Goal: Task Accomplishment & Management: Complete application form

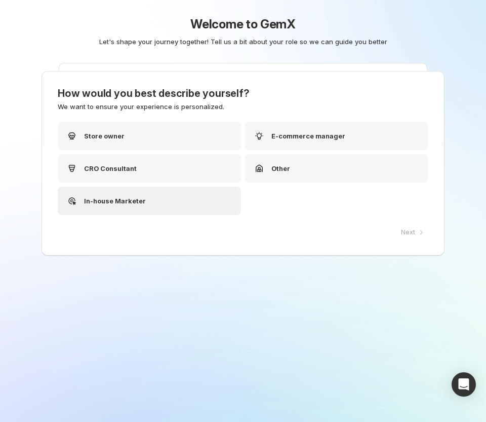
click at [106, 195] on div "In-house Marketer" at bounding box center [106, 201] width 80 height 12
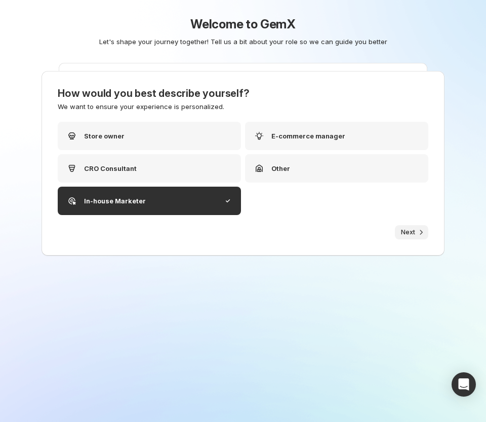
click at [406, 232] on span "Next" at bounding box center [408, 232] width 14 height 8
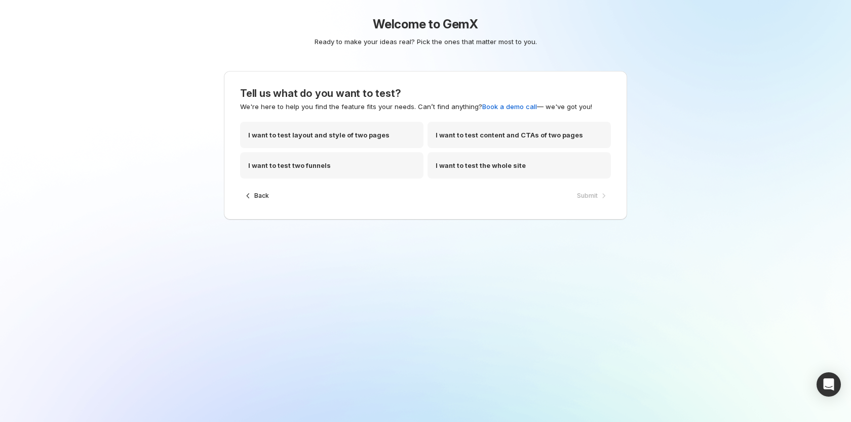
click at [337, 180] on div "I want to test layout and style of two pages I want to test content and CTAs of…" at bounding box center [425, 155] width 371 height 67
click at [346, 171] on div "I want to test two funnels" at bounding box center [331, 165] width 183 height 26
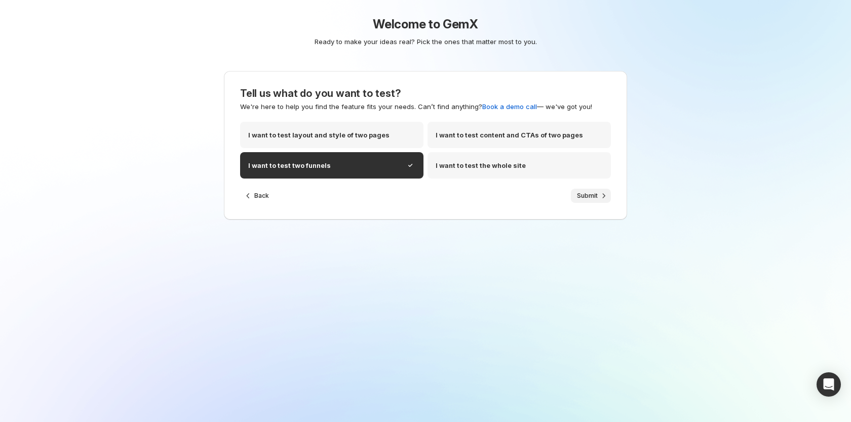
click at [481, 196] on span "Submit" at bounding box center [587, 196] width 21 height 8
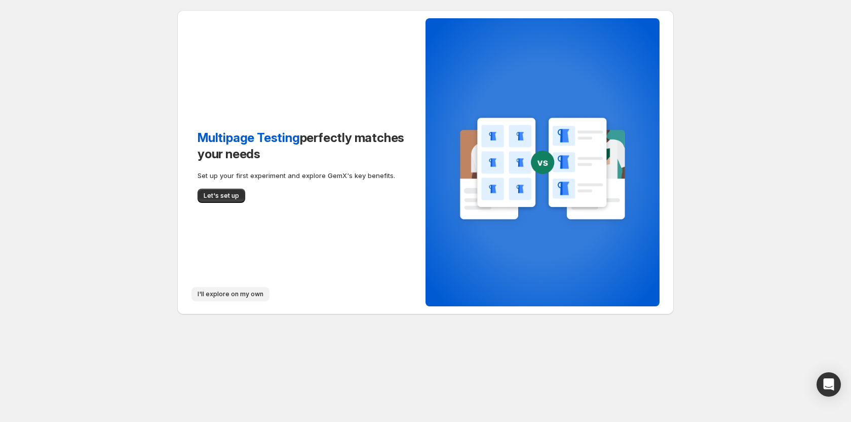
click at [237, 297] on span "I'll explore on my own" at bounding box center [231, 294] width 66 height 8
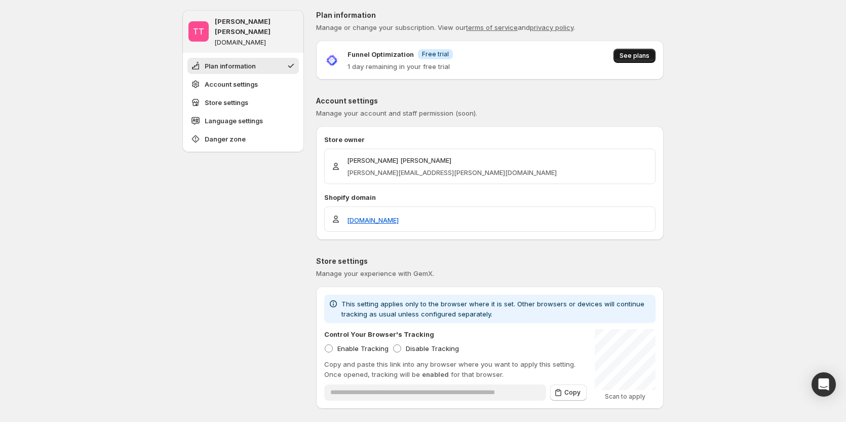
click at [646, 54] on span "See plans" at bounding box center [635, 56] width 30 height 8
